Goal: Task Accomplishment & Management: Use online tool/utility

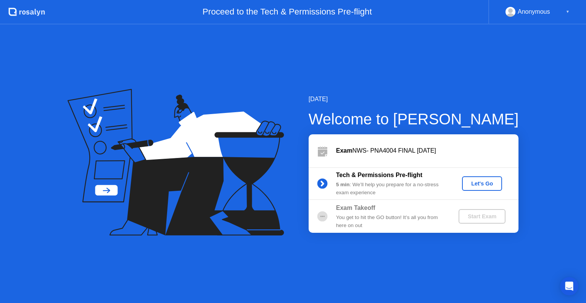
click at [485, 185] on div "Let's Go" at bounding box center [482, 184] width 34 height 6
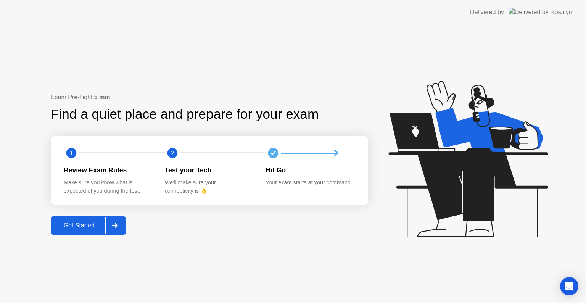
click at [112, 225] on div at bounding box center [114, 226] width 18 height 18
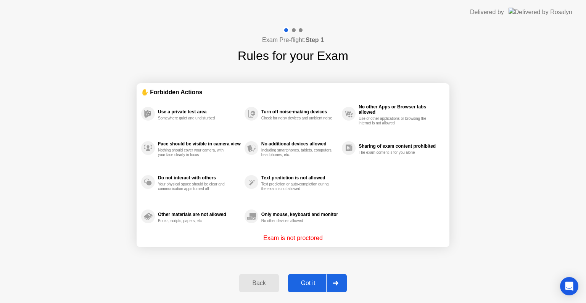
click at [337, 284] on icon at bounding box center [335, 283] width 5 height 5
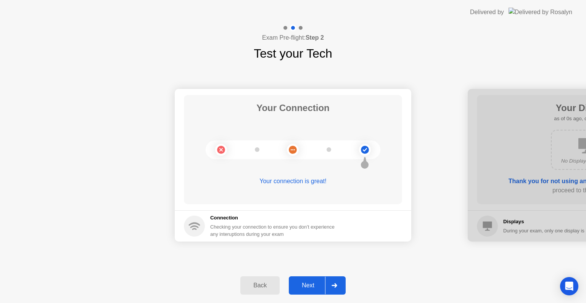
click at [337, 284] on icon at bounding box center [334, 285] width 5 height 5
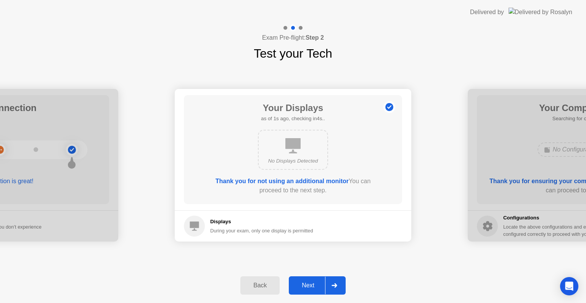
click at [337, 284] on icon at bounding box center [334, 285] width 5 height 5
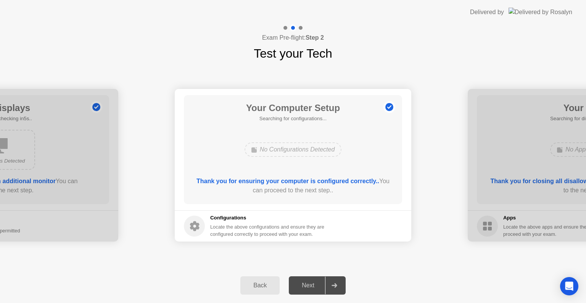
click at [337, 284] on icon at bounding box center [334, 285] width 5 height 5
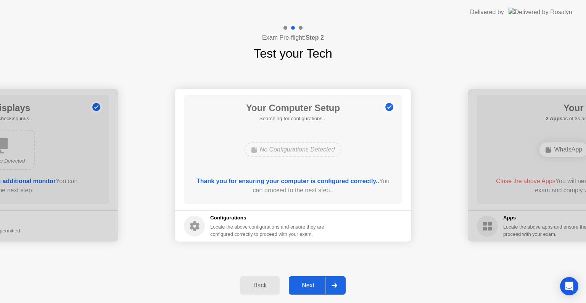
click at [337, 284] on icon at bounding box center [334, 285] width 5 height 5
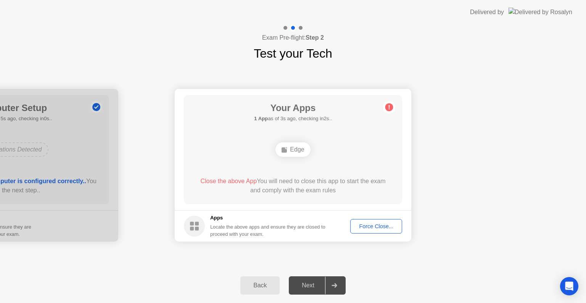
click at [375, 223] on div "Force Close..." at bounding box center [376, 226] width 47 height 6
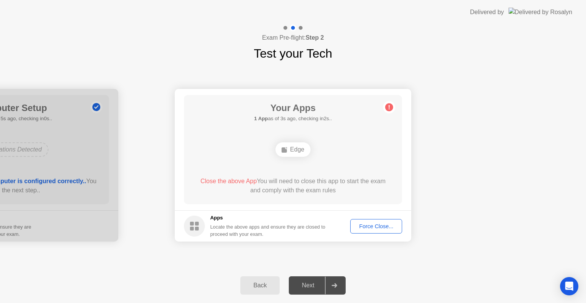
click at [357, 228] on div "Force Close..." at bounding box center [376, 226] width 47 height 6
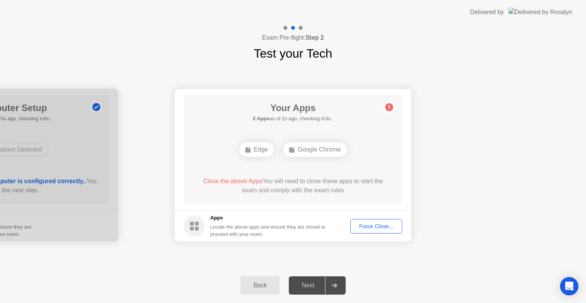
click at [580, 2] on header "Delivered by" at bounding box center [293, 12] width 586 height 24
click at [387, 232] on button "Force Close..." at bounding box center [376, 226] width 52 height 15
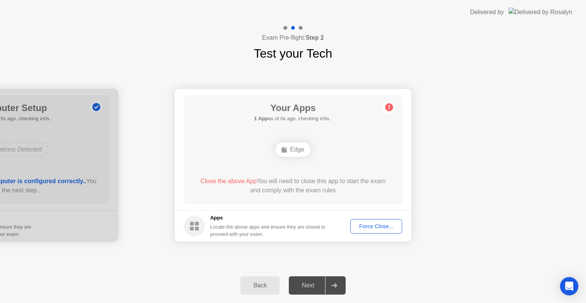
click at [558, 0] on div "Delivered by" at bounding box center [521, 12] width 102 height 24
click at [376, 229] on div "Force Close..." at bounding box center [376, 226] width 47 height 6
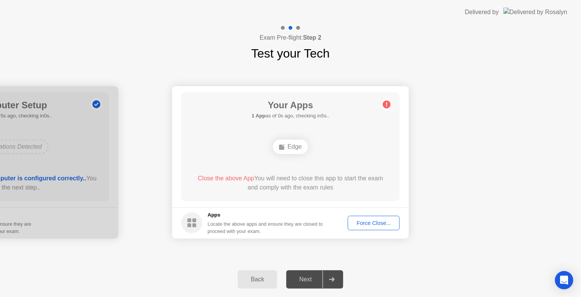
click at [380, 220] on div "Force Close..." at bounding box center [373, 223] width 47 height 6
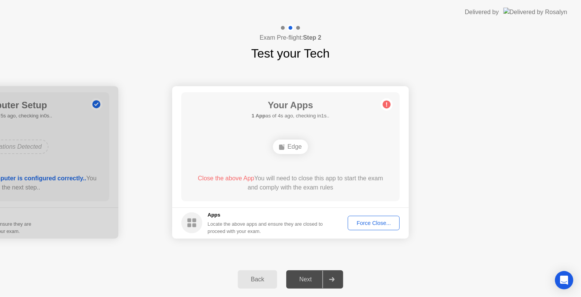
click at [314, 169] on div "Your Apps Searching for disallowed apps... Edge Close the above App You will ne…" at bounding box center [290, 146] width 218 height 109
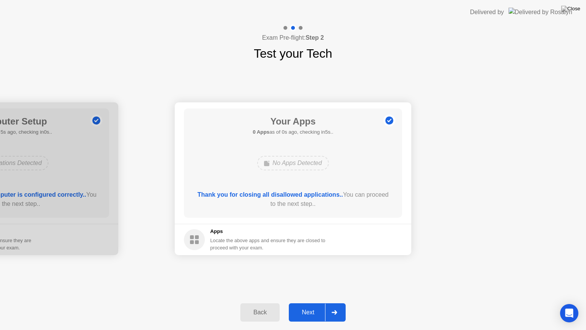
click at [354, 173] on div "No Apps Detected" at bounding box center [293, 163] width 175 height 21
click at [332, 303] on div at bounding box center [334, 312] width 18 height 18
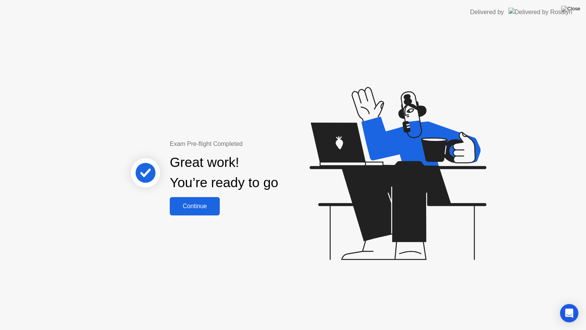
click at [207, 206] on div "Continue" at bounding box center [194, 206] width 45 height 7
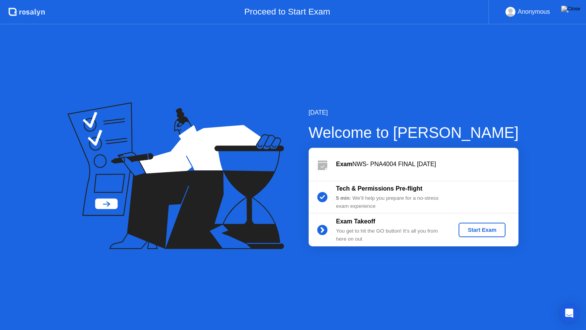
click at [469, 229] on div "Start Exam" at bounding box center [482, 230] width 41 height 6
